Goal: Find specific page/section: Find specific page/section

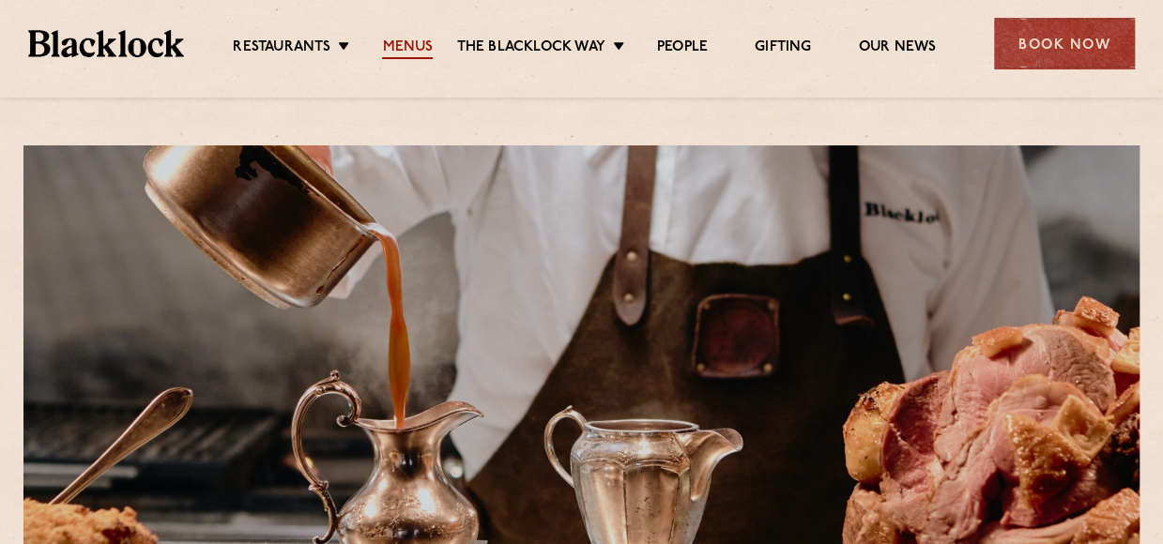
click at [400, 42] on link "Menus" at bounding box center [407, 48] width 51 height 21
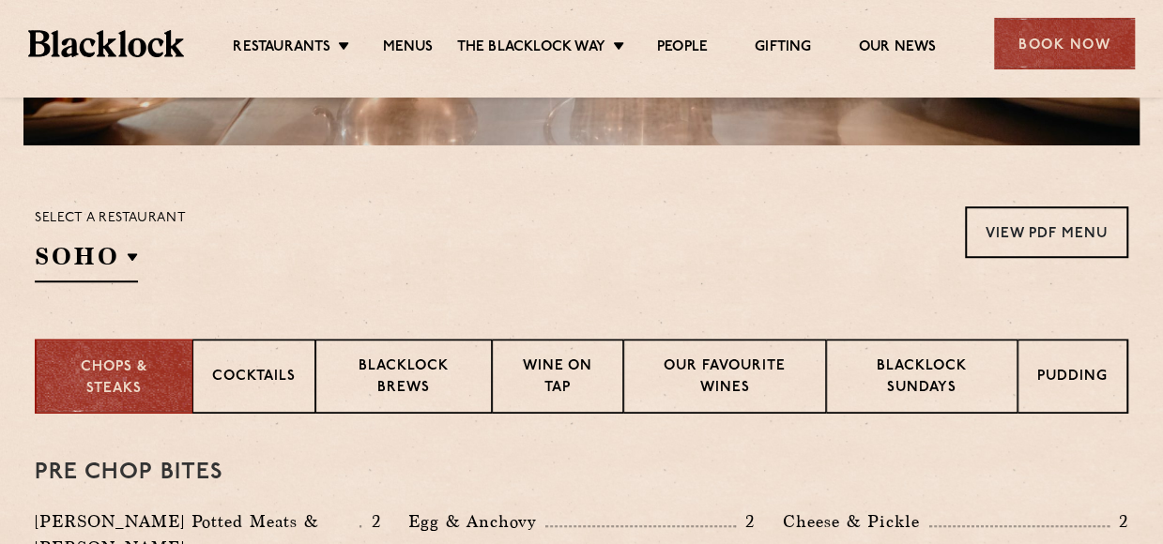
scroll to position [535, 0]
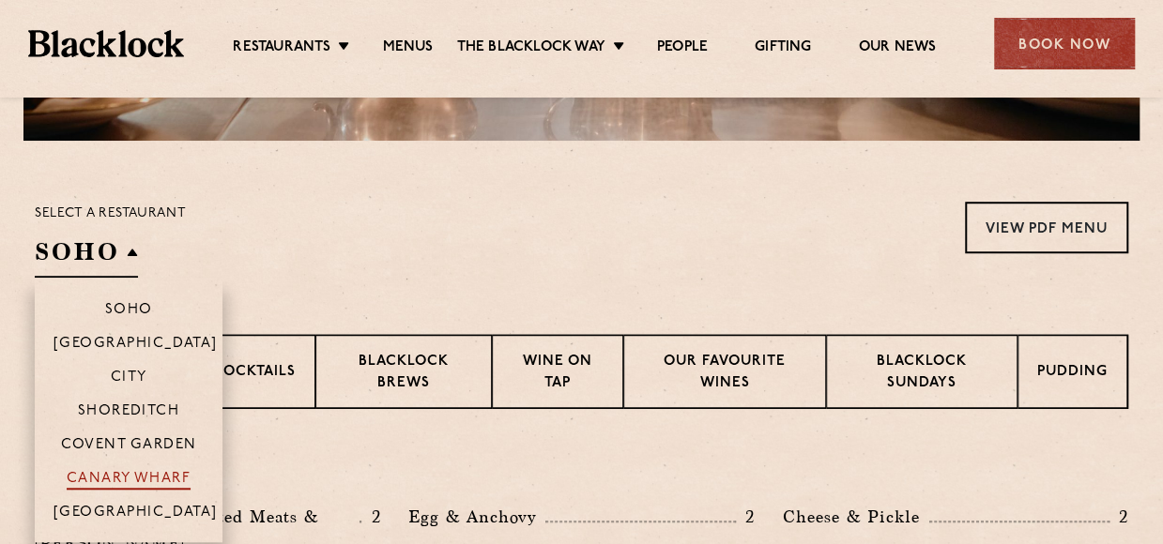
click at [120, 471] on p "Canary Wharf" at bounding box center [129, 480] width 124 height 19
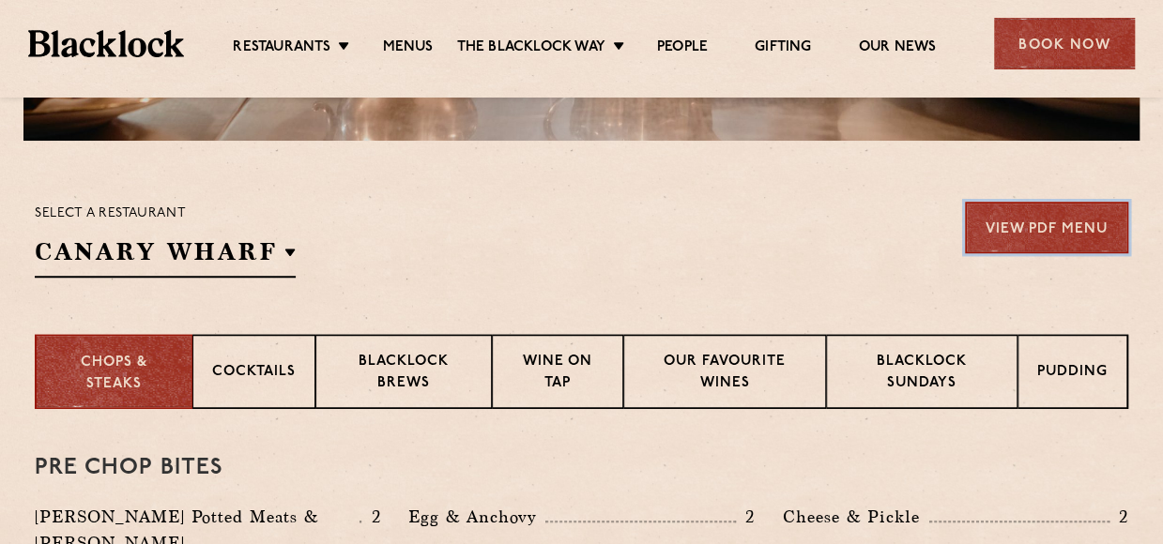
click at [1079, 224] on link "View PDF Menu" at bounding box center [1046, 228] width 163 height 52
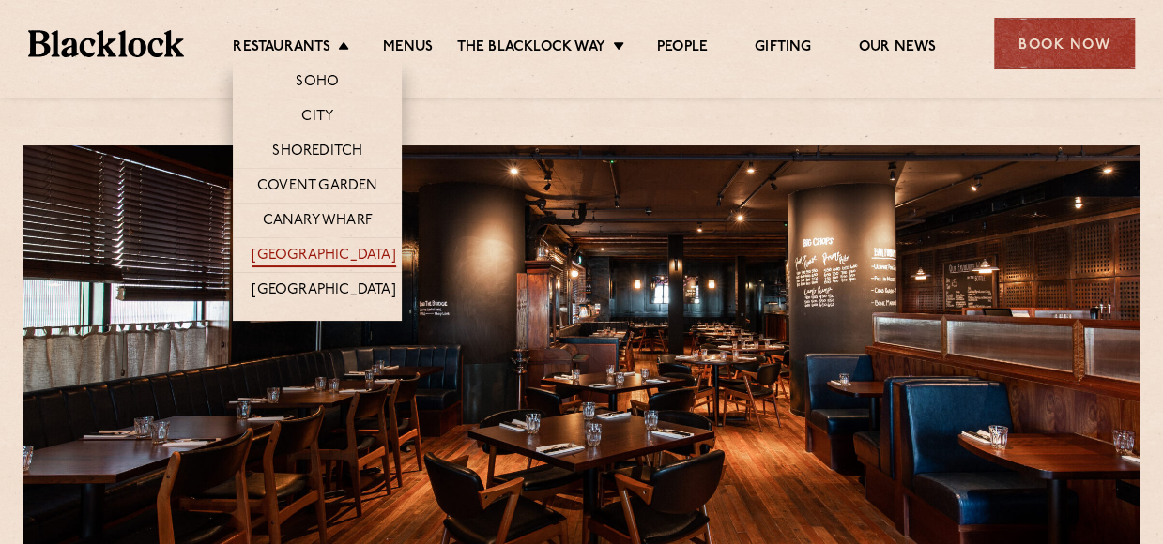
click at [308, 251] on link "[GEOGRAPHIC_DATA]" at bounding box center [323, 257] width 144 height 21
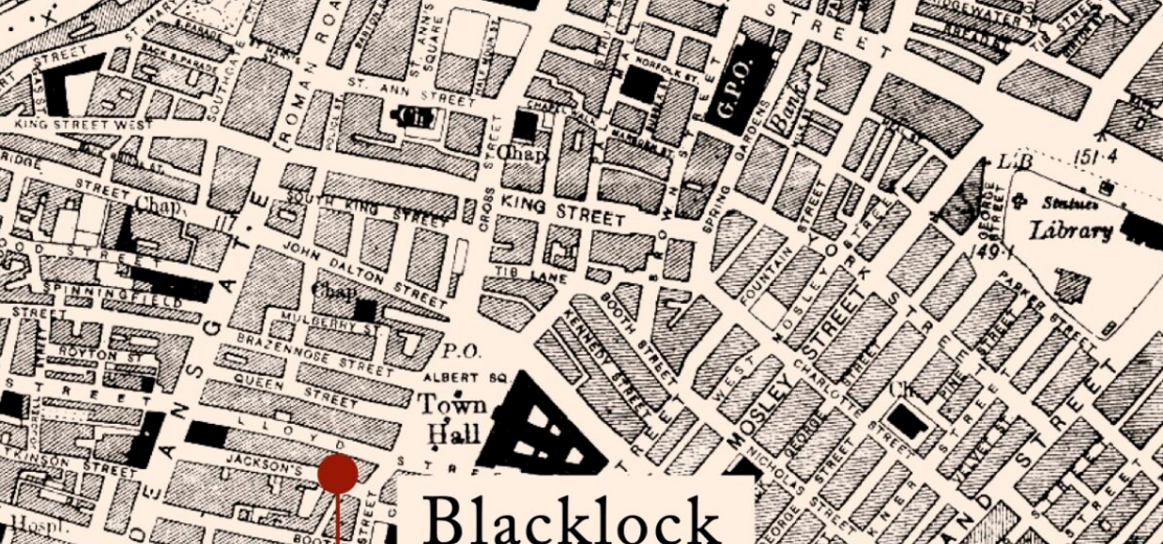
scroll to position [1009, 0]
